Goal: Task Accomplishment & Management: Use online tool/utility

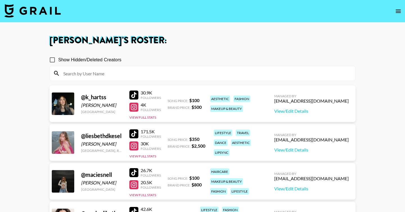
click at [44, 8] on img at bounding box center [33, 11] width 56 height 14
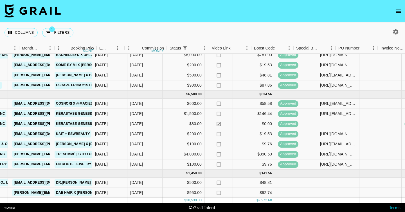
scroll to position [50, 177]
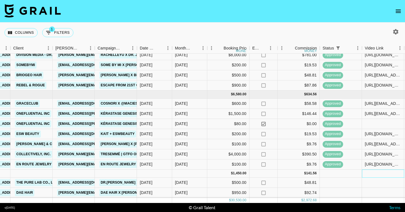
click at [381, 178] on div at bounding box center [383, 174] width 42 height 8
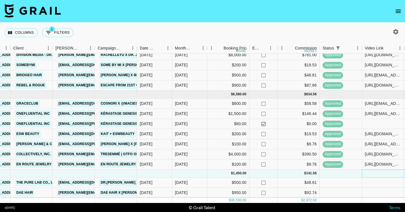
click at [381, 178] on div at bounding box center [383, 174] width 42 height 8
click at [380, 184] on div at bounding box center [383, 183] width 42 height 10
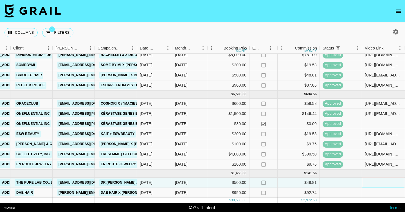
click at [380, 184] on div at bounding box center [383, 183] width 42 height 10
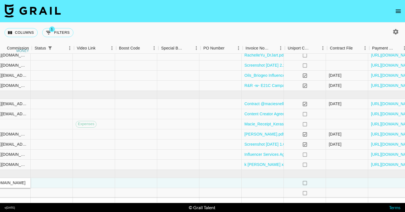
scroll to position [50, 578]
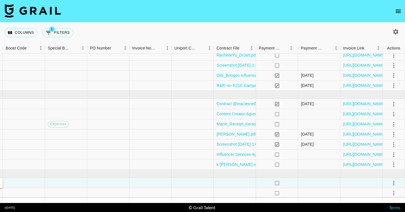
type input "[URL][DOMAIN_NAME]"
click at [235, 182] on div at bounding box center [235, 183] width 42 height 10
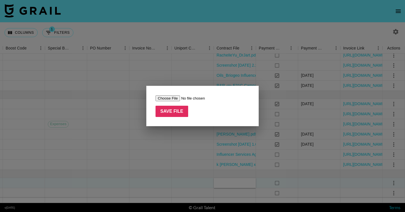
click at [169, 97] on input "file" at bounding box center [191, 98] width 71 height 6
type input "C:\fakepath\Dr. [PERSON_NAME] Content Collaboration Agreement_2025_The Pure Lab…"
click at [159, 111] on input "Save File" at bounding box center [172, 111] width 33 height 11
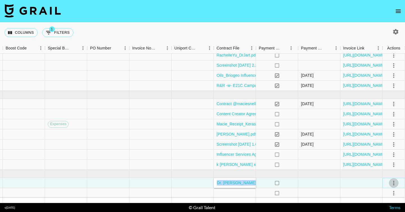
click at [396, 182] on icon "select merge strategy" at bounding box center [393, 183] width 7 height 7
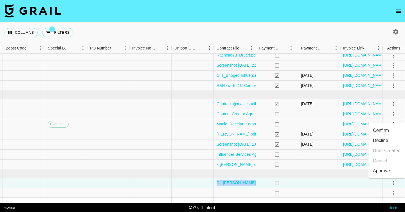
click at [379, 170] on div "Approve" at bounding box center [381, 171] width 17 height 7
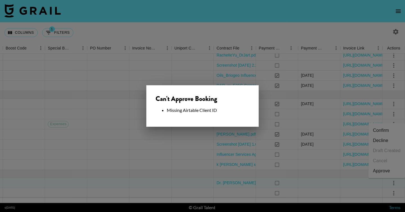
click at [257, 159] on div at bounding box center [202, 106] width 405 height 212
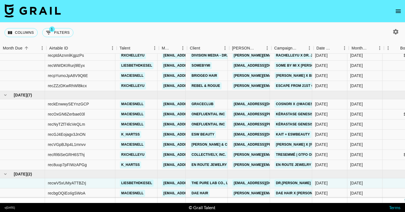
scroll to position [50, 0]
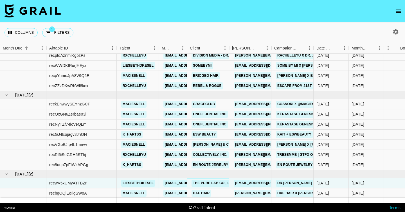
click at [213, 183] on link "The Pure Lab Co., Ltd." at bounding box center [214, 183] width 45 height 7
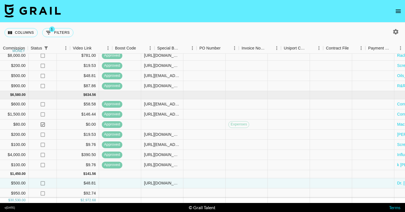
scroll to position [50, 578]
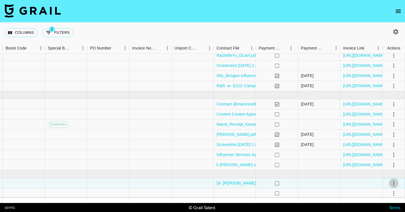
click at [392, 185] on icon "select merge strategy" at bounding box center [393, 183] width 7 height 7
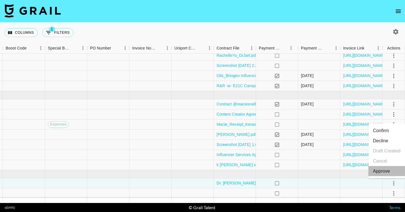
click at [379, 176] on li "Approve" at bounding box center [387, 171] width 37 height 10
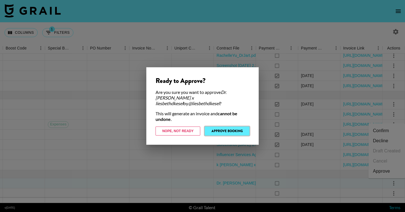
click at [225, 129] on button "Approve Booking" at bounding box center [227, 131] width 45 height 9
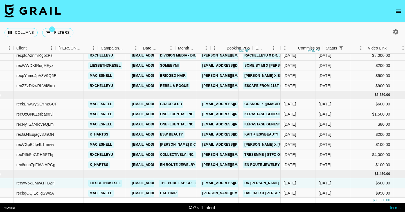
scroll to position [50, 0]
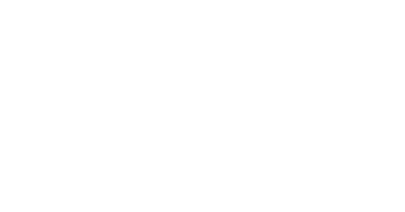
select select "USD"
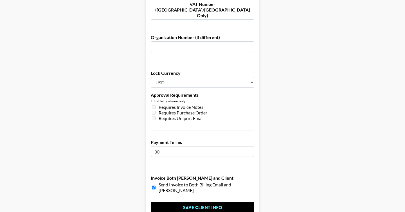
scroll to position [414, 0]
